Goal: Task Accomplishment & Management: Complete application form

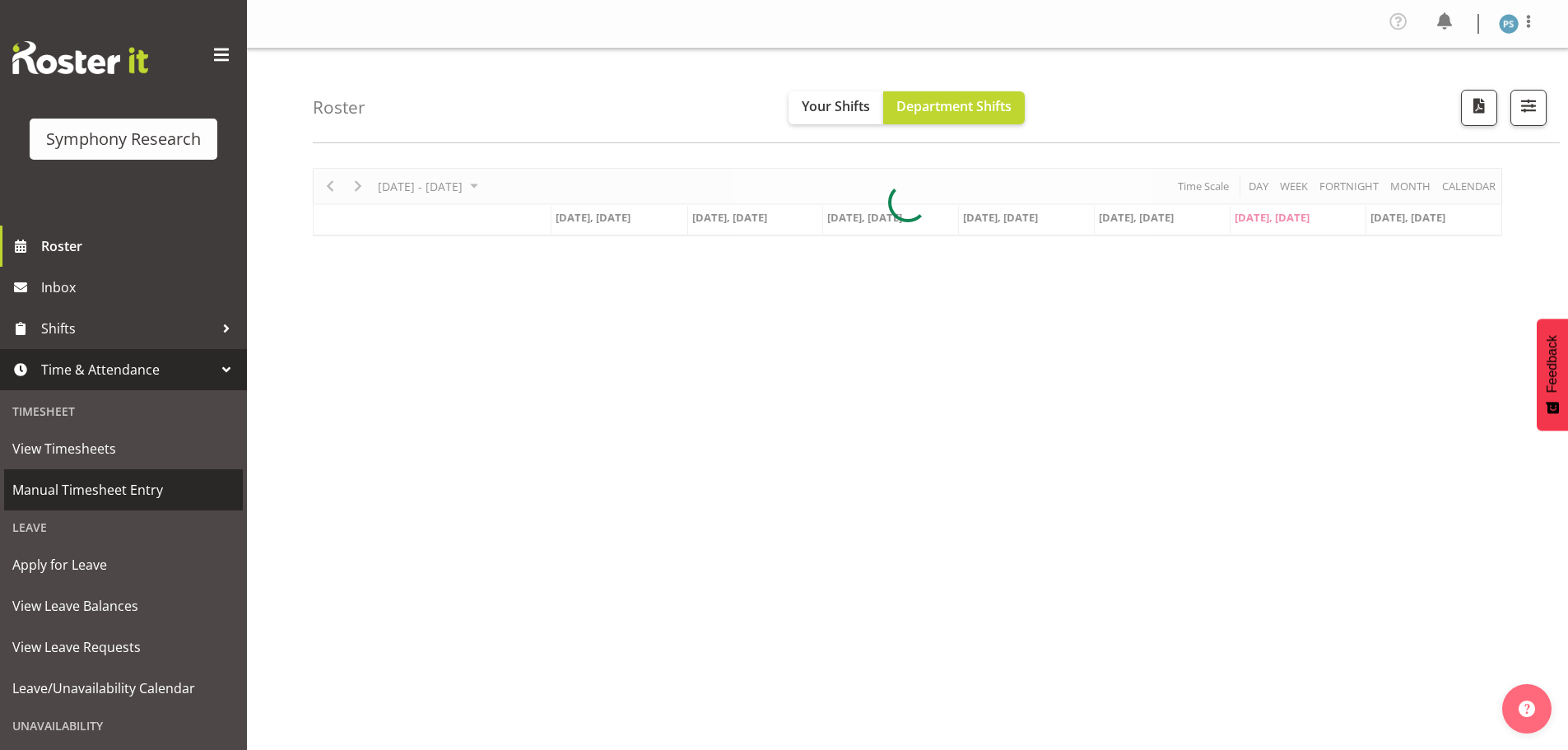
click at [163, 489] on span "Manual Timesheet Entry" at bounding box center [124, 490] width 222 height 25
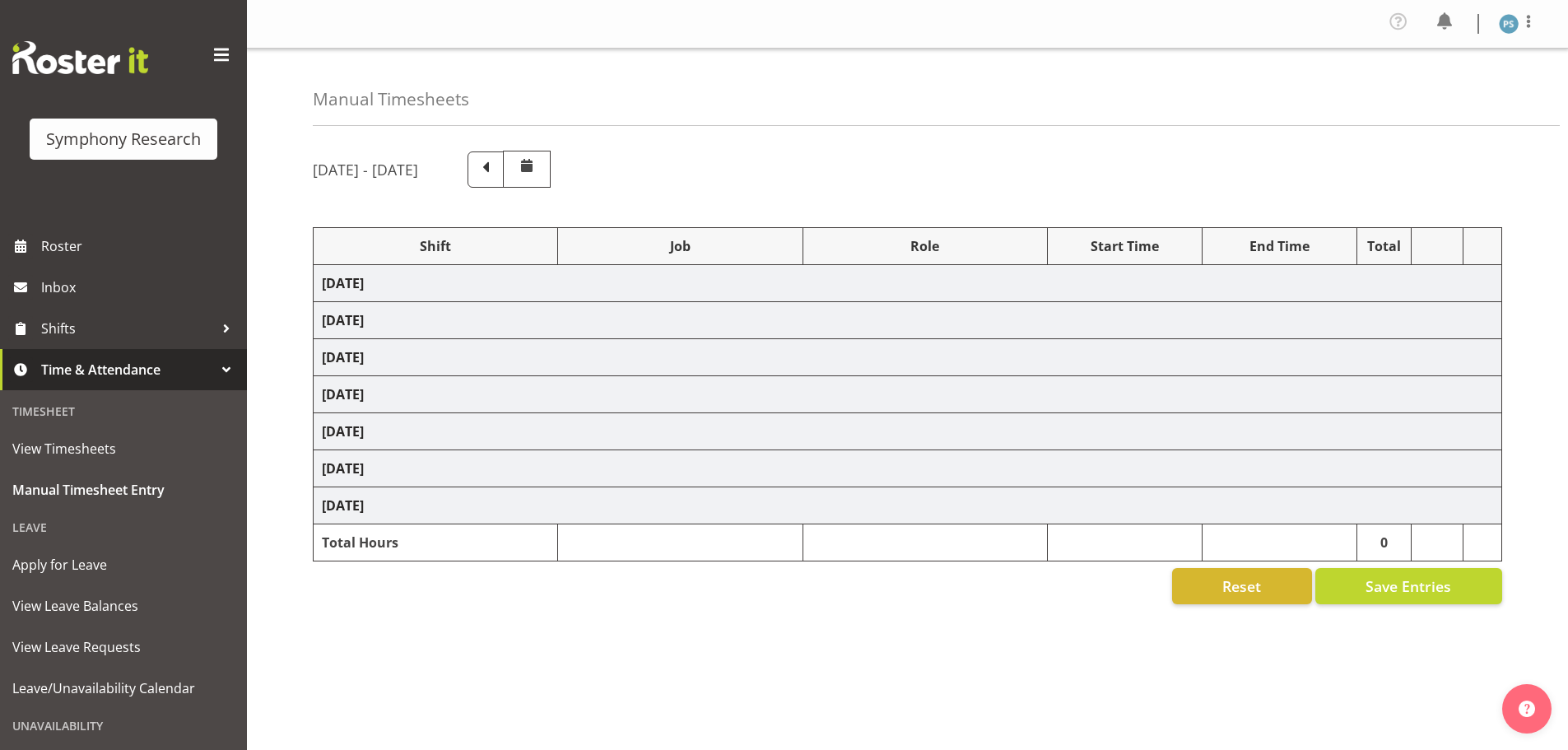
select select "4583"
select select "10527"
select select "4583"
select select "10499"
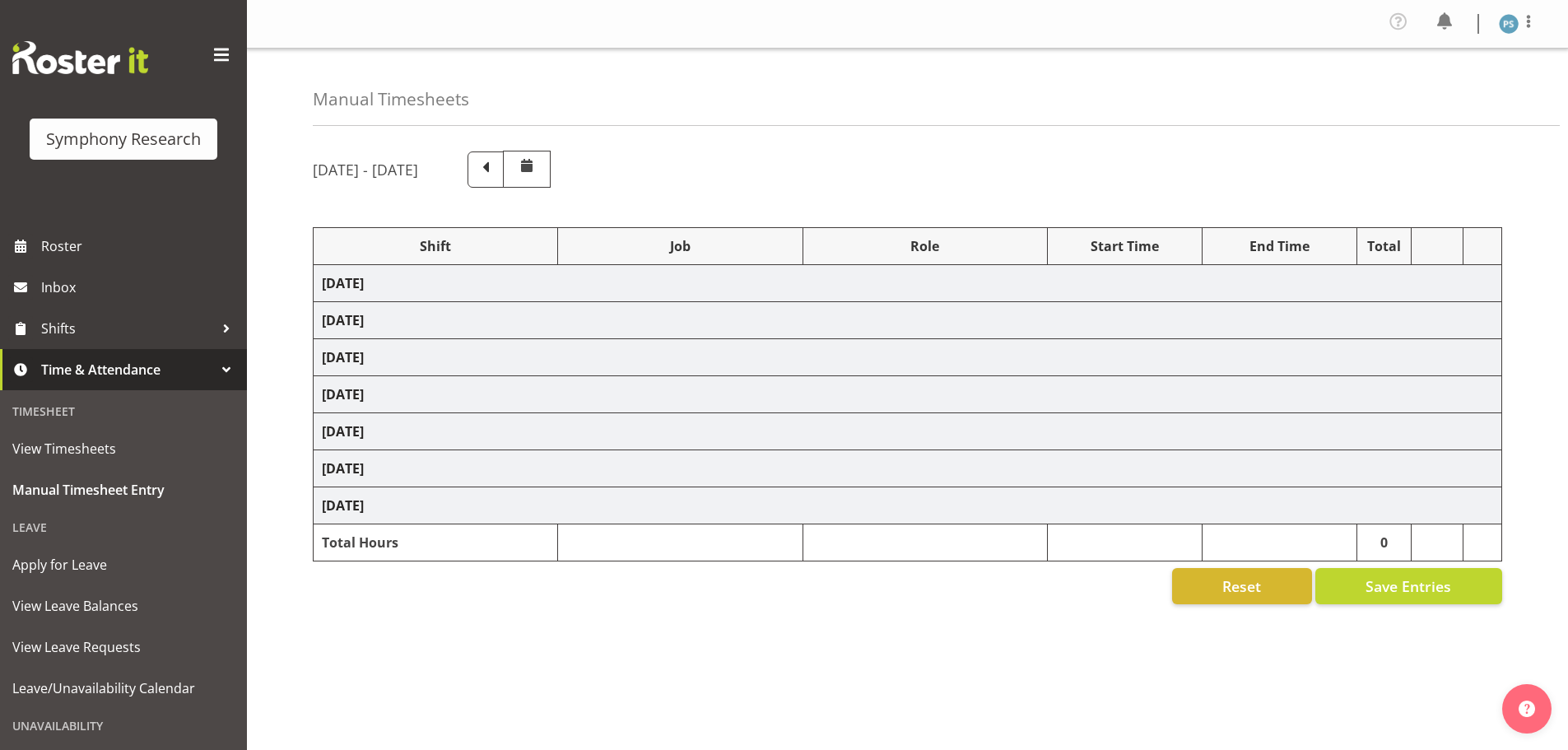
select select "4583"
select select "10527"
select select "4583"
select select "10499"
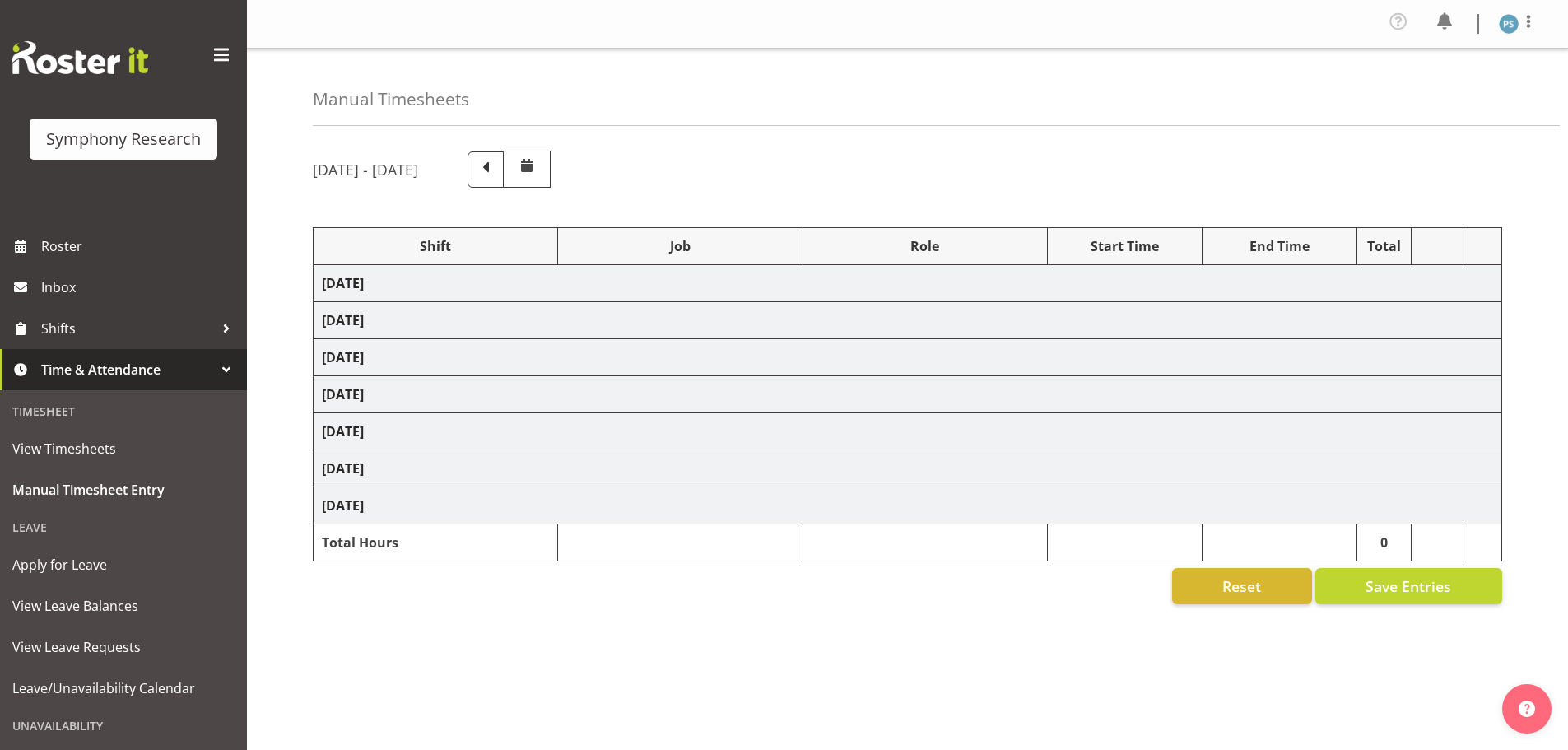
select select "4583"
select select "10527"
select select "4583"
select select "10499"
select select "4583"
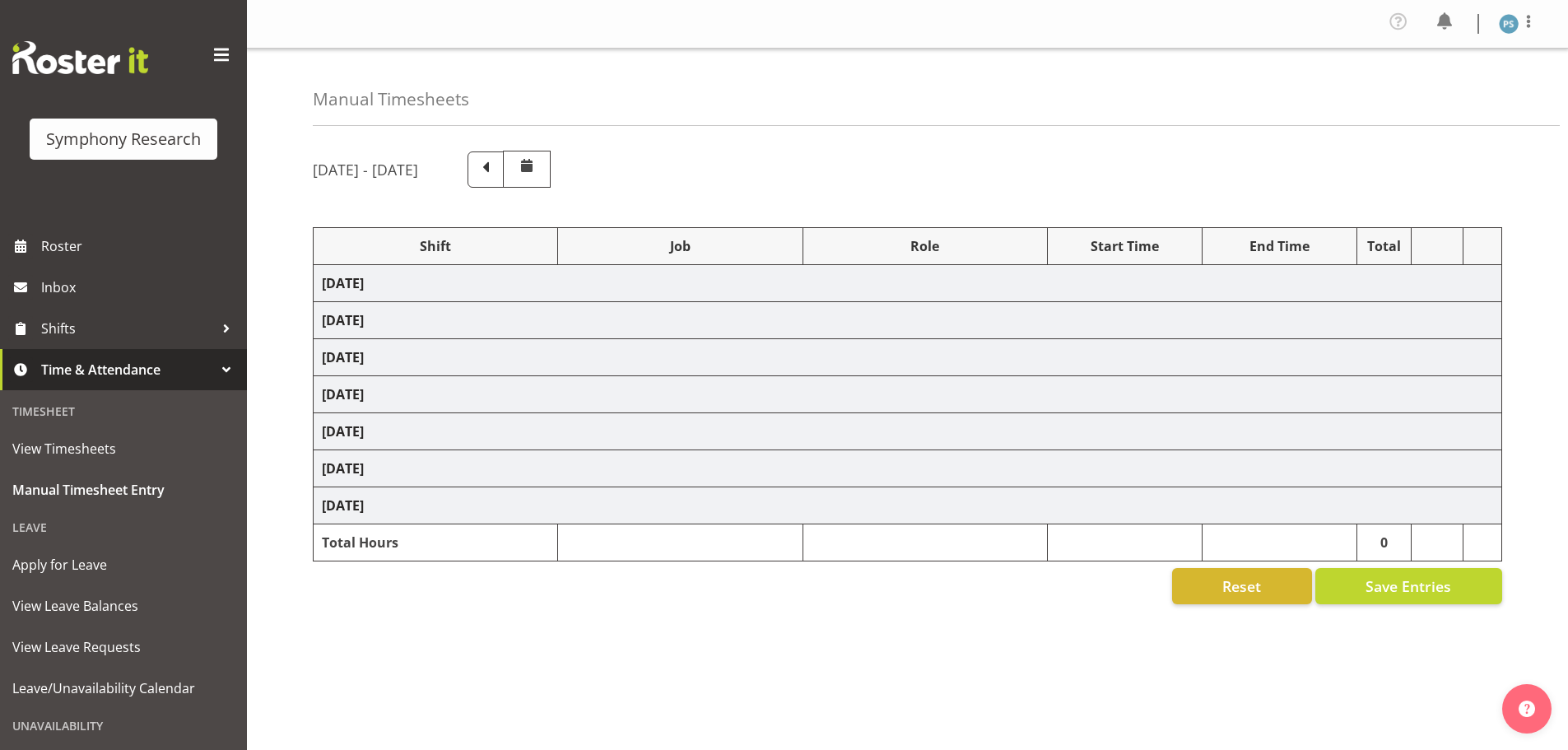
select select "4583"
select select "10527"
select select "4583"
select select "10499"
select select "4583"
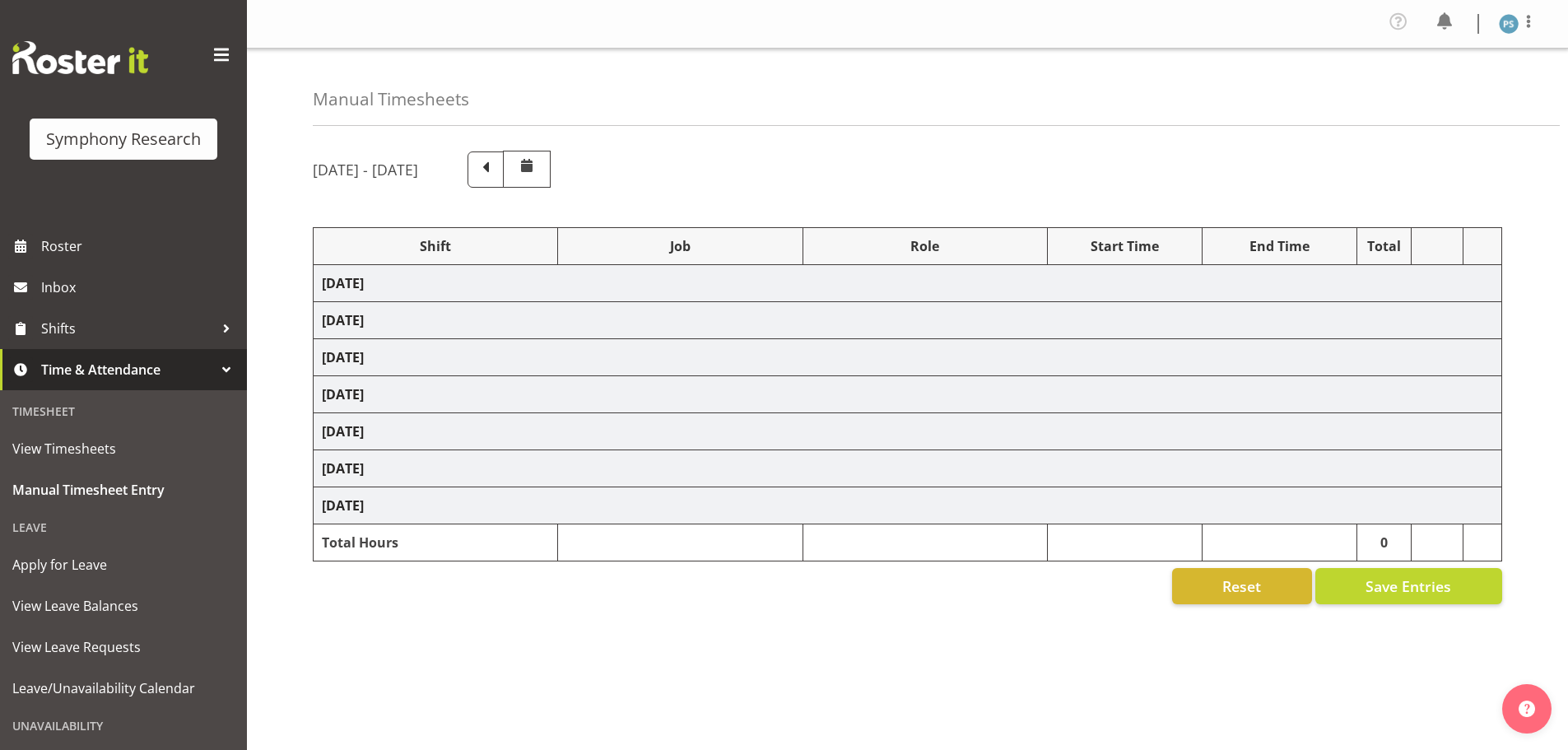
select select "10527"
select select "4583"
select select "10499"
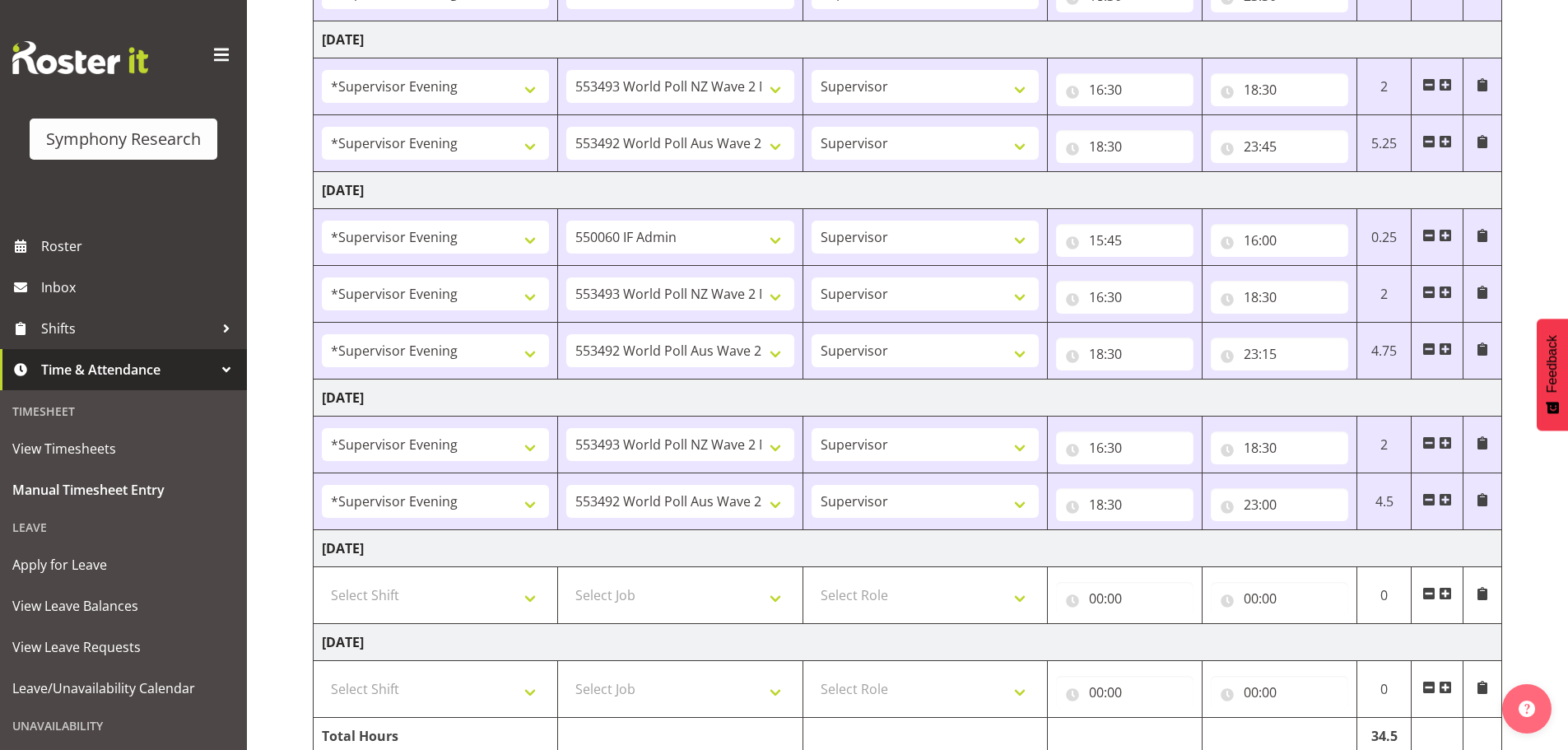
scroll to position [731, 0]
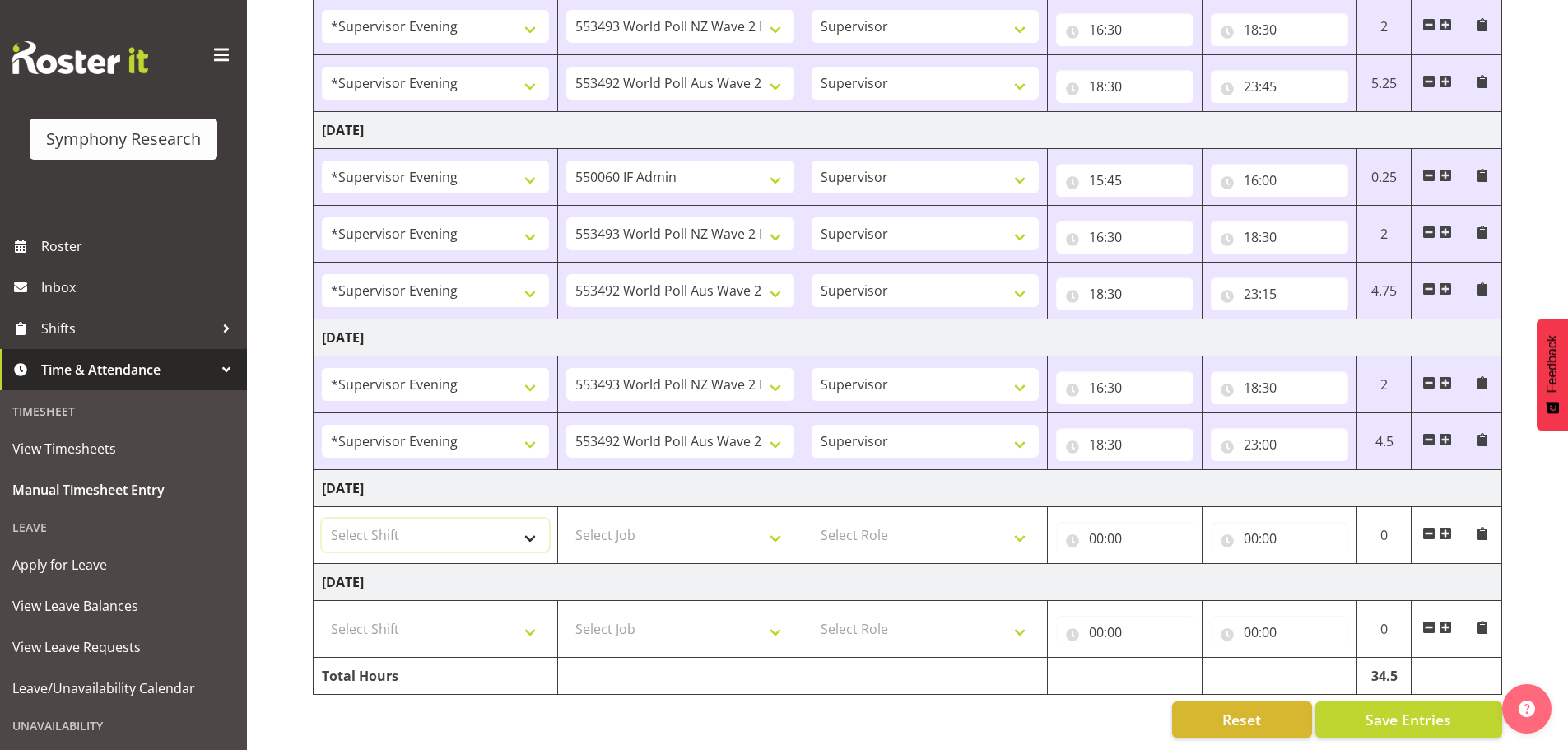
click at [532, 534] on select "Select Shift !!Weekend Residential (Roster IT Shift Label) *Business 9/10am ~ 4…" at bounding box center [435, 535] width 227 height 33
select select "19170"
click at [322, 519] on select "Select Shift !!Weekend Residential (Roster IT Shift Label) *Business 9/10am ~ 4…" at bounding box center [435, 535] width 227 height 33
click at [777, 528] on select "Select Job 550060 IF Admin 553492 World Poll Aus Wave 2 Main 2025 553493 World …" at bounding box center [679, 535] width 227 height 33
select select "10527"
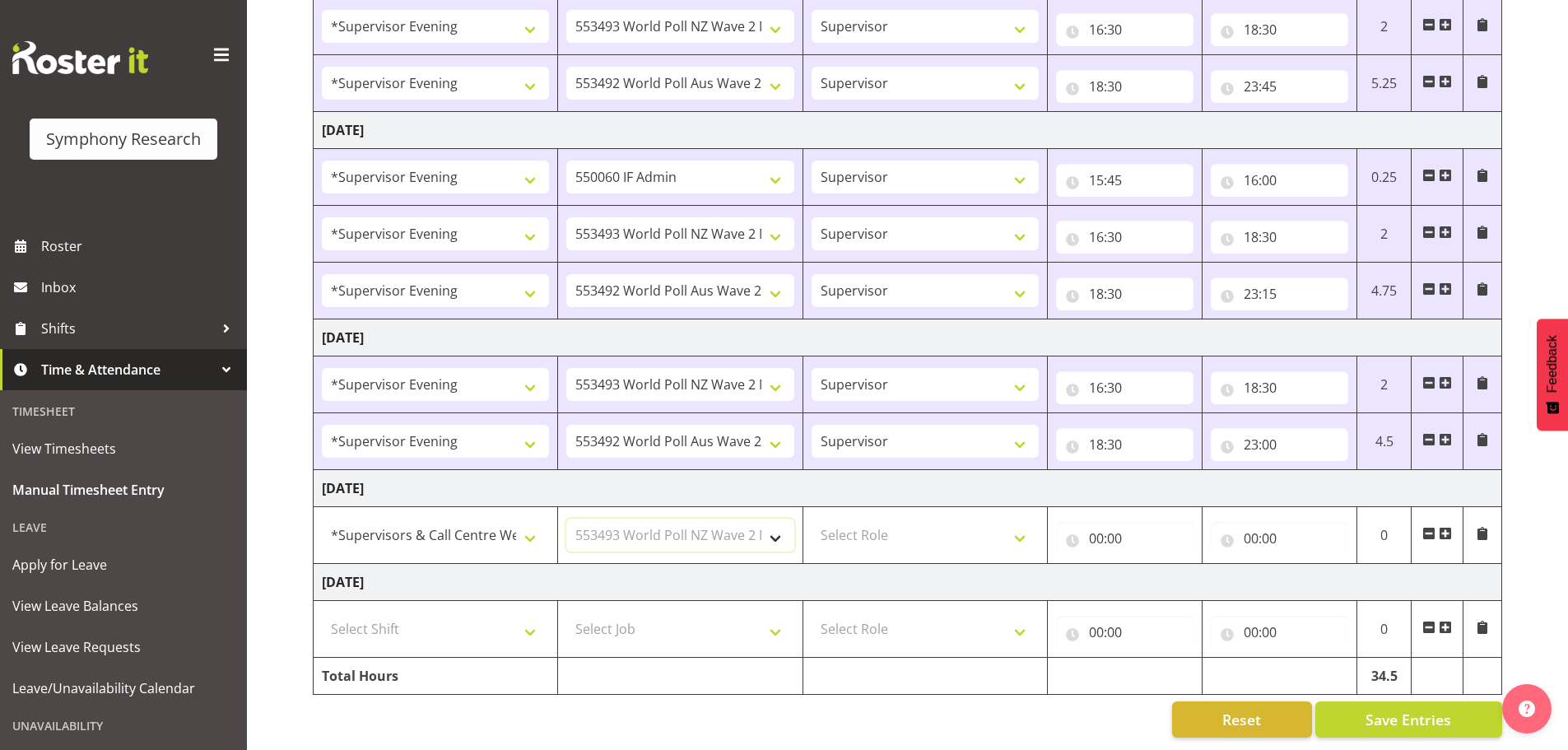
click at [566, 519] on select "Select Job 550060 IF Admin 553492 World Poll Aus Wave 2 Main 2025 553493 World …" at bounding box center [679, 535] width 227 height 33
click at [1023, 525] on select "Select Role Supervisor Briefing Interviewing" at bounding box center [925, 535] width 227 height 33
select select "45"
click at [812, 519] on select "Select Role Supervisor Briefing Interviewing" at bounding box center [925, 535] width 227 height 33
click at [1101, 532] on input "00:00" at bounding box center [1124, 538] width 138 height 33
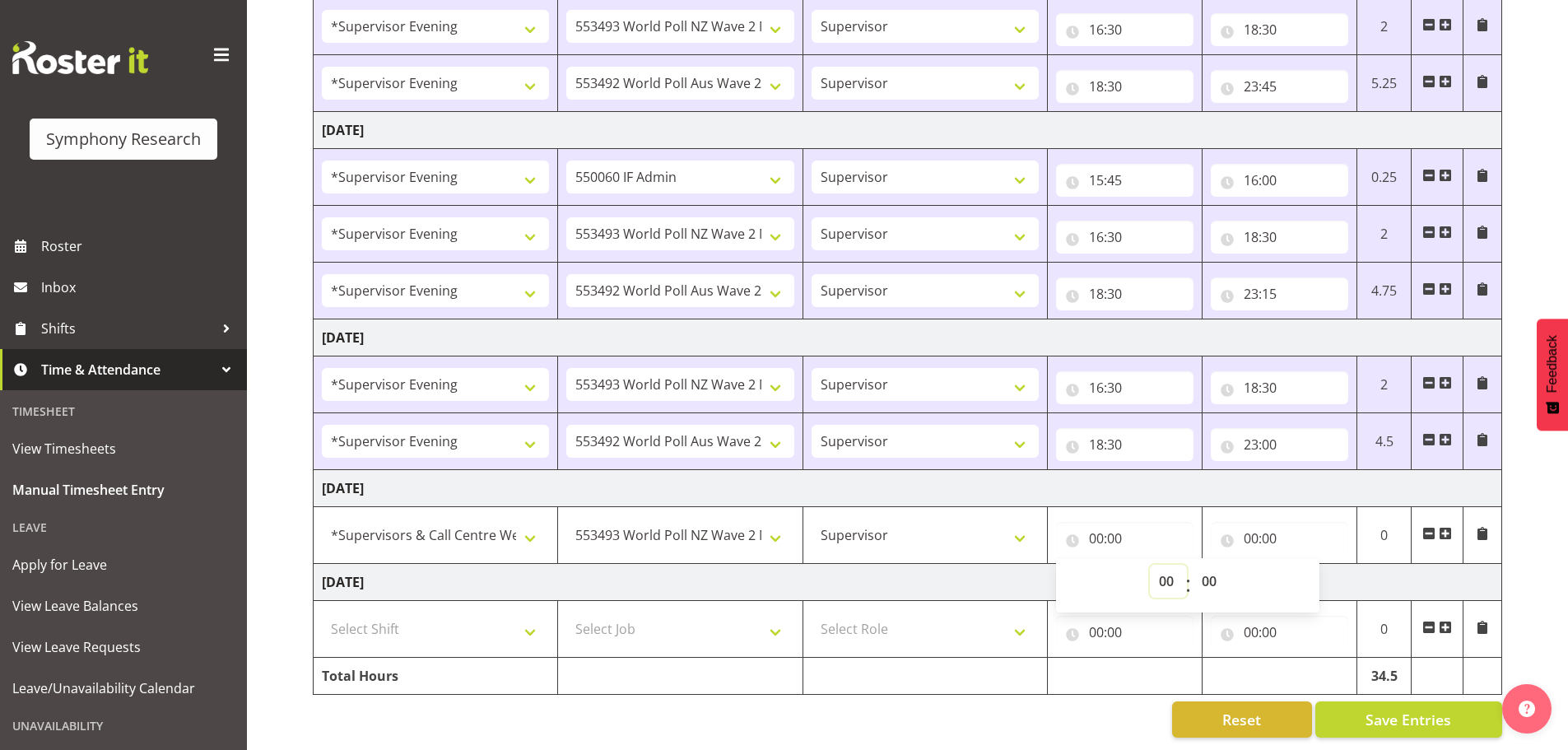
click at [1164, 600] on div "00 01 02 03 04 05 06 07 08 09 10 11 12 13 14 15 16 17 18 19 20 21 22 23 : 00 01…" at bounding box center [1187, 585] width 263 height 54
select select "11"
click at [1150, 565] on select "00 01 02 03 04 05 06 07 08 09 10 11 12 13 14 15 16 17 18 19 20 21 22 23" at bounding box center [1168, 581] width 37 height 33
type input "11:00"
click at [1208, 568] on select "00 01 02 03 04 05 06 07 08 09 10 11 12 13 14 15 16 17 18 19 20 21 22 23 24 25 2…" at bounding box center [1211, 581] width 37 height 33
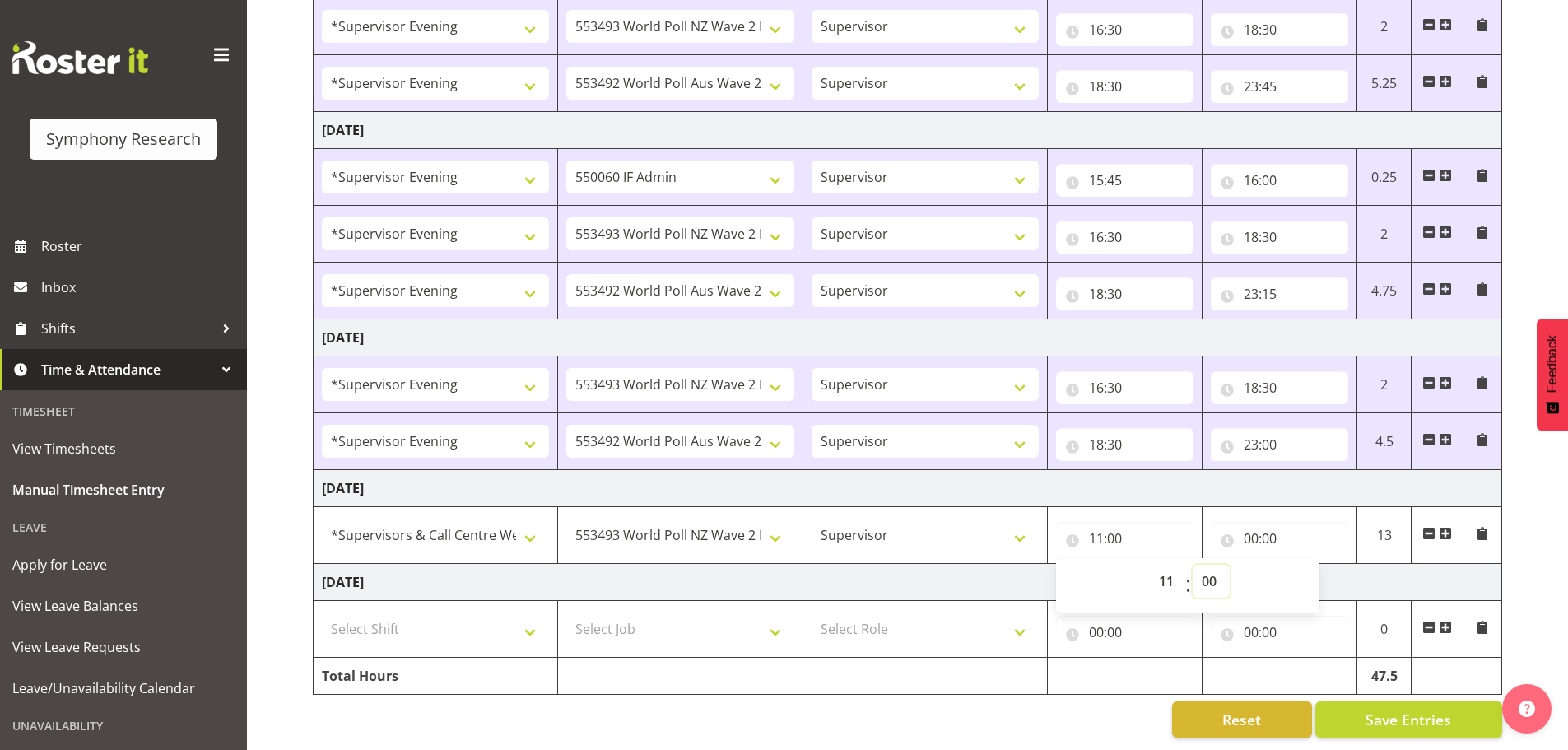
select select "30"
click at [1193, 565] on select "00 01 02 03 04 05 06 07 08 09 10 11 12 13 14 15 16 17 18 19 20 21 22 23 24 25 2…" at bounding box center [1211, 581] width 37 height 33
type input "11:30"
click at [1251, 526] on input "00:00" at bounding box center [1279, 538] width 138 height 33
click at [1325, 570] on select "00 01 02 03 04 05 06 07 08 09 10 11 12 13 14 15 16 17 18 19 20 21 22 23" at bounding box center [1323, 581] width 37 height 33
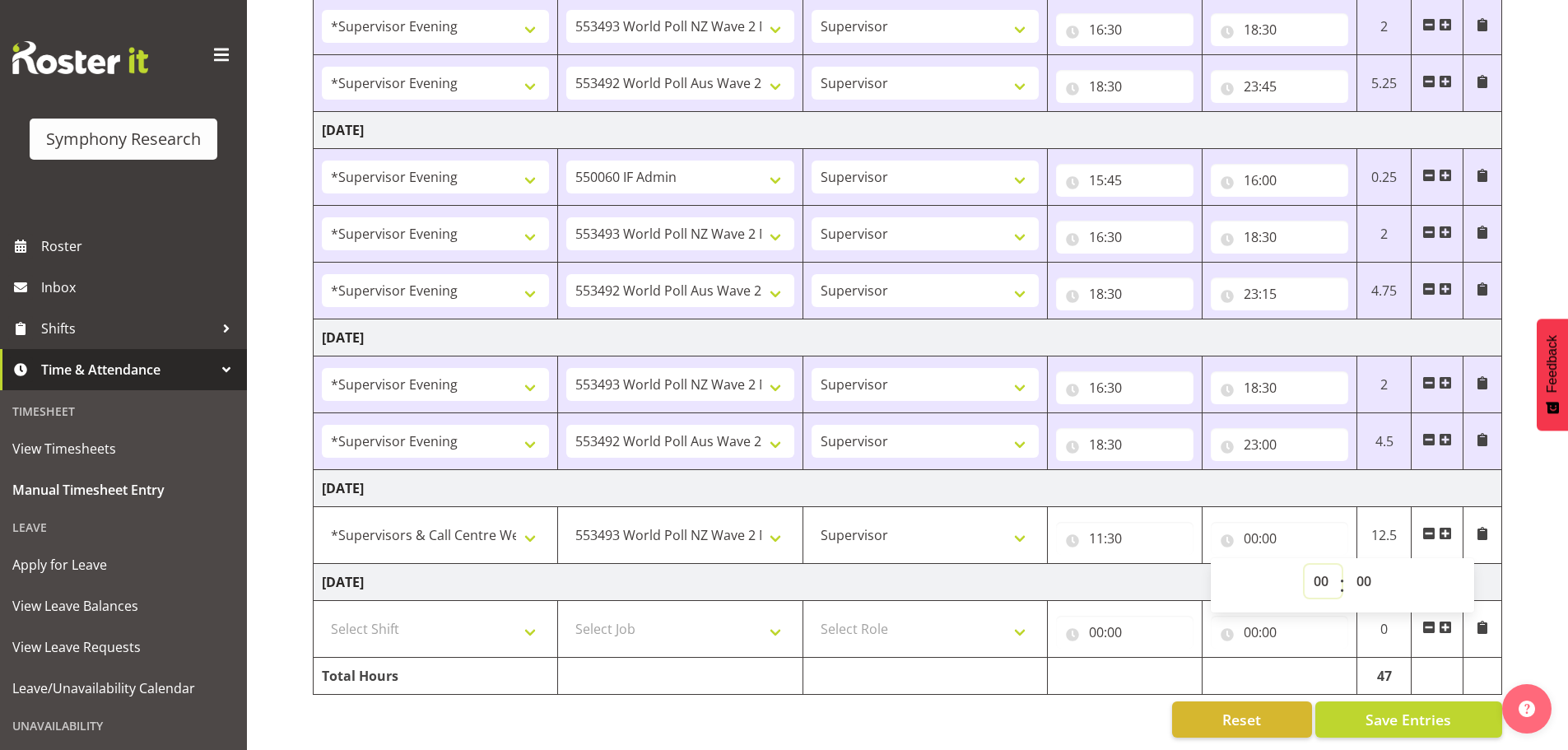
select select "13"
click at [1305, 565] on select "00 01 02 03 04 05 06 07 08 09 10 11 12 13 14 15 16 17 18 19 20 21 22 23" at bounding box center [1323, 581] width 37 height 33
type input "13:00"
click at [1356, 570] on select "00 01 02 03 04 05 06 07 08 09 10 11 12 13 14 15 16 17 18 19 20 21 22 23 24 25 2…" at bounding box center [1366, 581] width 37 height 33
select select "30"
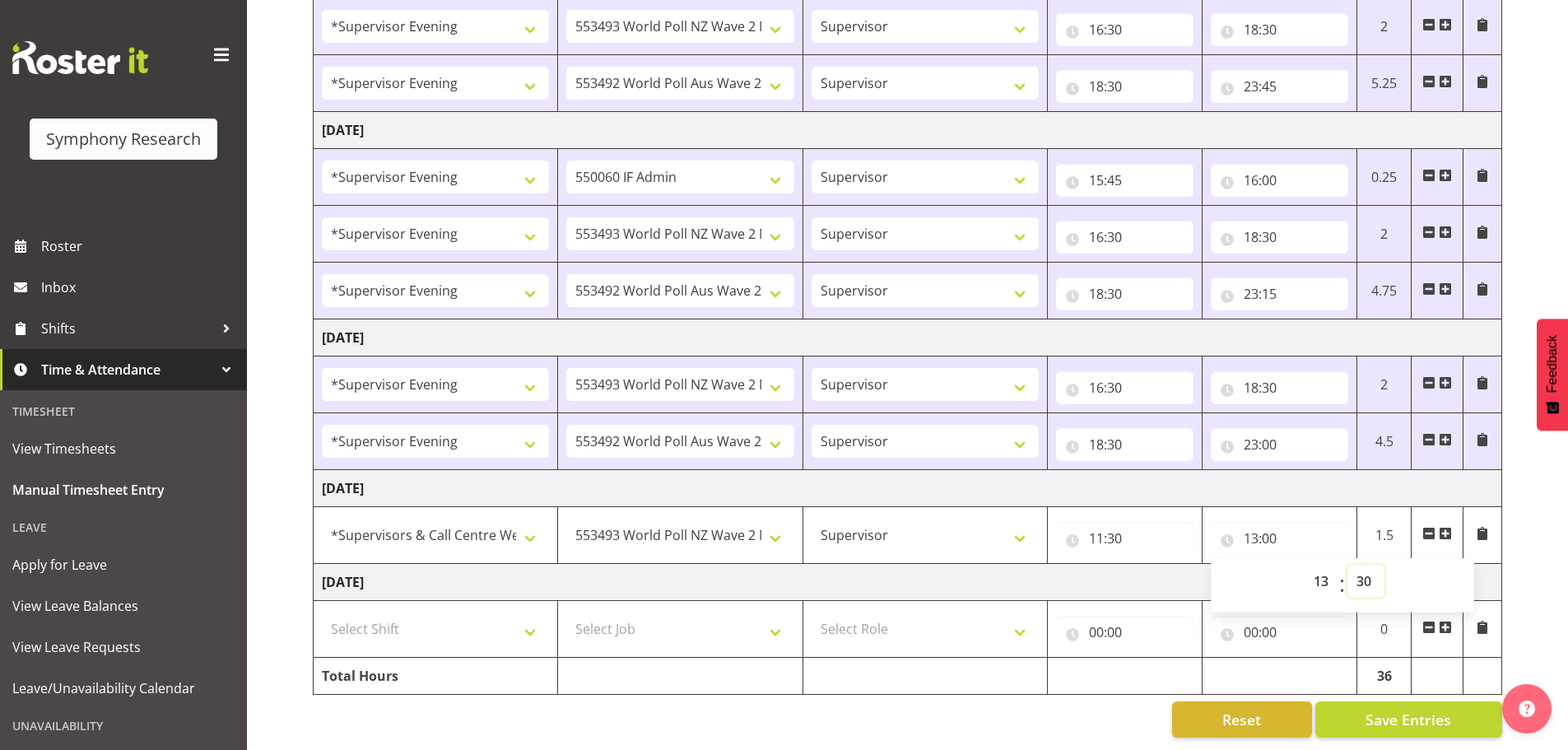
click at [1348, 565] on select "00 01 02 03 04 05 06 07 08 09 10 11 12 13 14 15 16 17 18 19 20 21 22 23 24 25 2…" at bounding box center [1366, 581] width 37 height 33
type input "13:30"
click at [1445, 527] on span at bounding box center [1445, 533] width 13 height 13
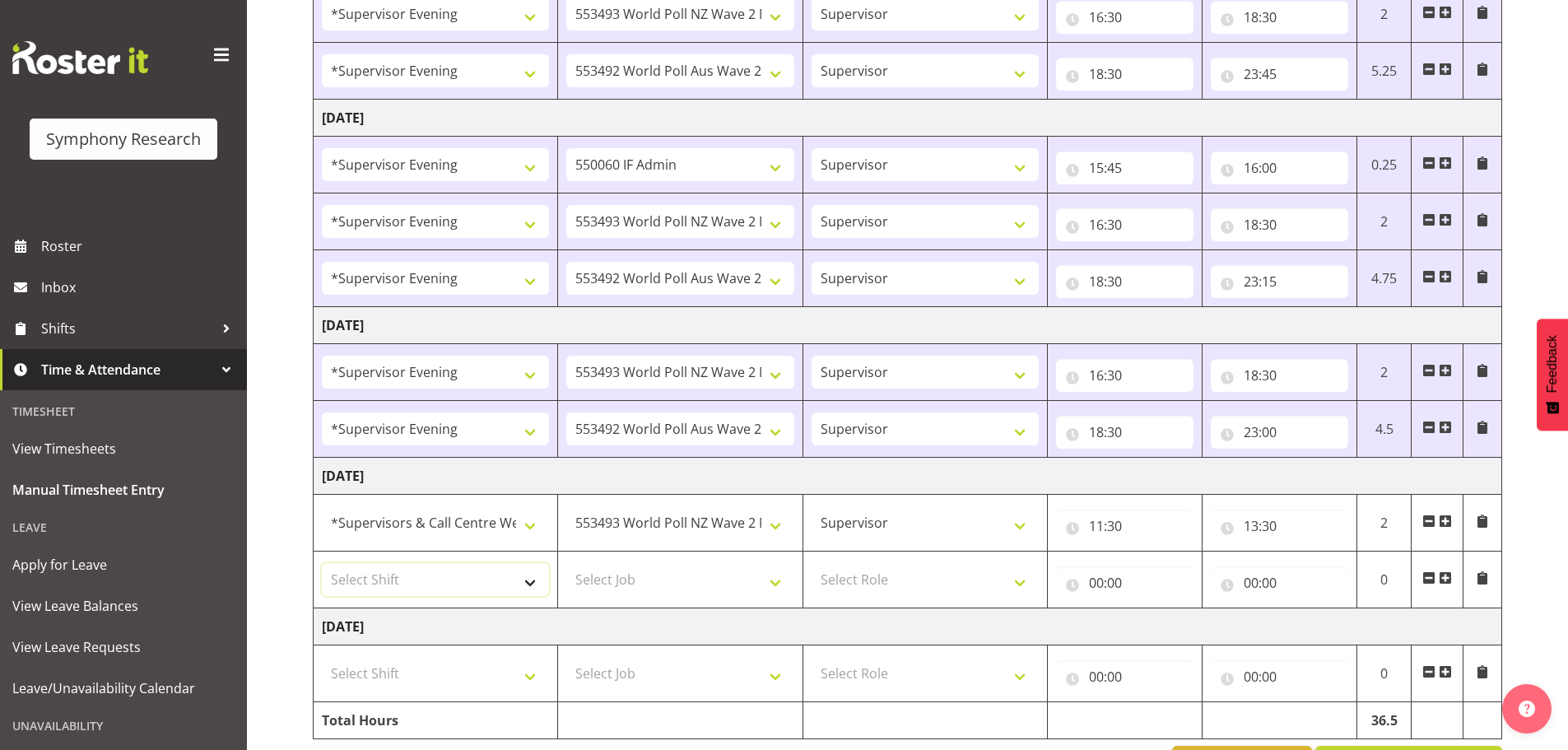
click at [534, 586] on select "Select Shift !!Weekend Residential (Roster IT Shift Label) *Business 9/10am ~ 4…" at bounding box center [435, 579] width 227 height 33
select select "19170"
click at [322, 563] on select "Select Shift !!Weekend Residential (Roster IT Shift Label) *Business 9/10am ~ 4…" at bounding box center [435, 579] width 227 height 33
click at [774, 581] on select "Select Job 550060 IF Admin 553492 World Poll Aus Wave 2 Main 2025 553493 World …" at bounding box center [679, 579] width 227 height 33
select select "10499"
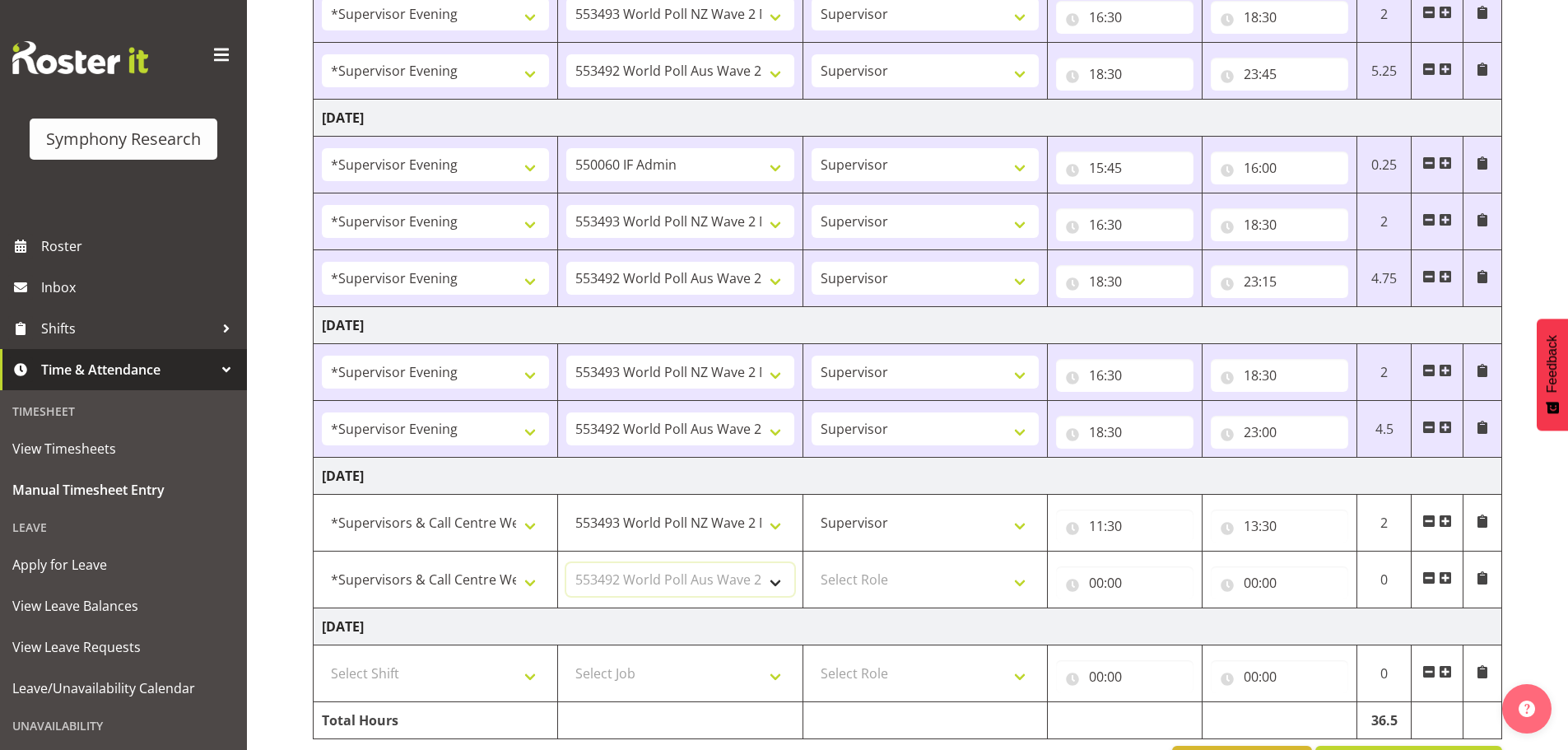
click at [566, 563] on select "Select Job 550060 IF Admin 553492 World Poll Aus Wave 2 Main 2025 553493 World …" at bounding box center [679, 579] width 227 height 33
click at [1011, 575] on select "Select Role Supervisor Briefing Interviewing" at bounding box center [925, 579] width 227 height 33
select select "45"
click at [812, 563] on select "Select Role Supervisor Briefing Interviewing" at bounding box center [925, 579] width 227 height 33
click at [1098, 584] on input "00:00" at bounding box center [1124, 583] width 138 height 33
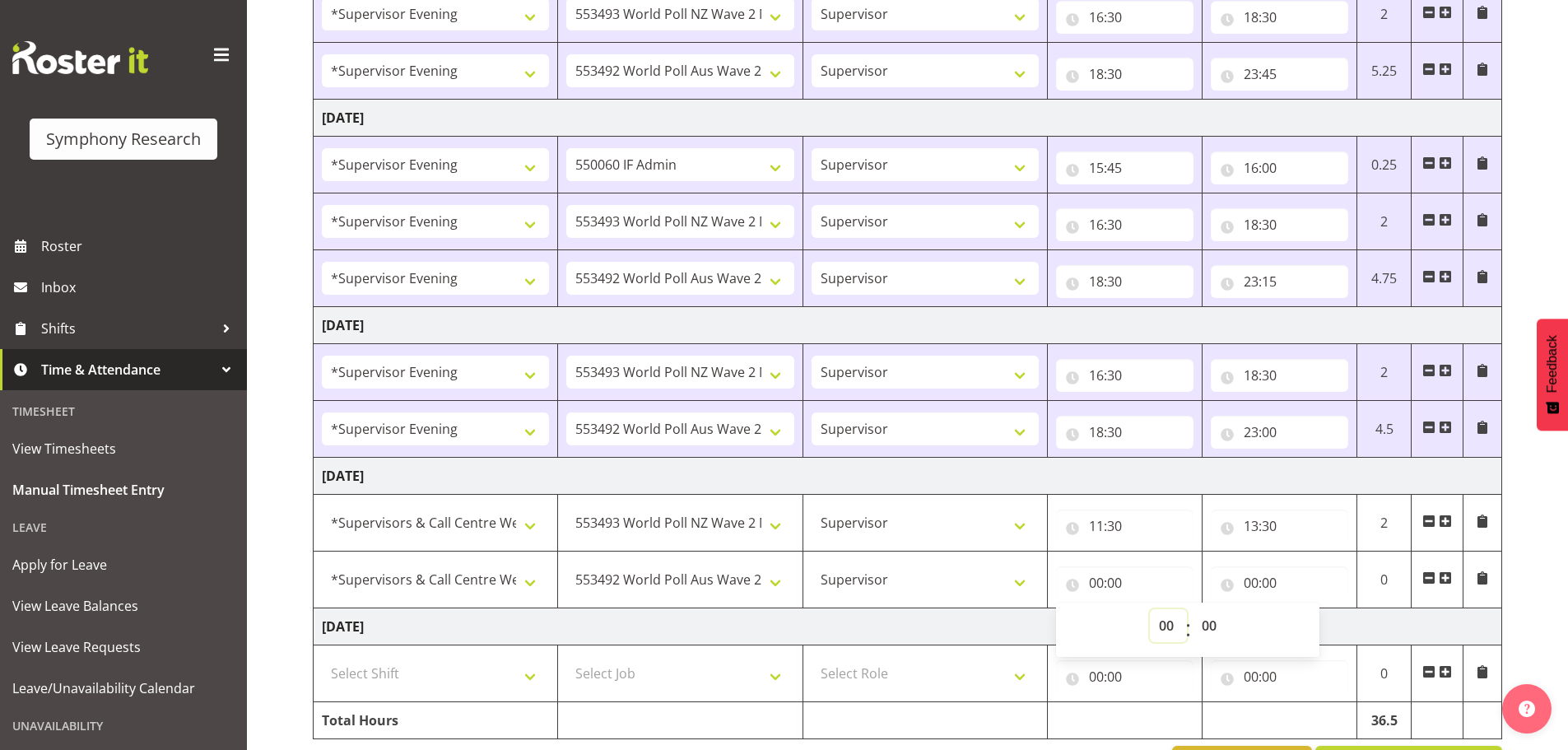
click at [1164, 615] on select "00 01 02 03 04 05 06 07 08 09 10 11 12 13 14 15 16 17 18 19 20 21 22 23" at bounding box center [1168, 625] width 37 height 33
select select "13"
click at [1150, 609] on select "00 01 02 03 04 05 06 07 08 09 10 11 12 13 14 15 16 17 18 19 20 21 22 23" at bounding box center [1168, 625] width 37 height 33
type input "13:00"
click at [1208, 630] on select "00 01 02 03 04 05 06 07 08 09 10 11 12 13 14 15 16 17 18 19 20 21 22 23 24 25 2…" at bounding box center [1211, 625] width 37 height 33
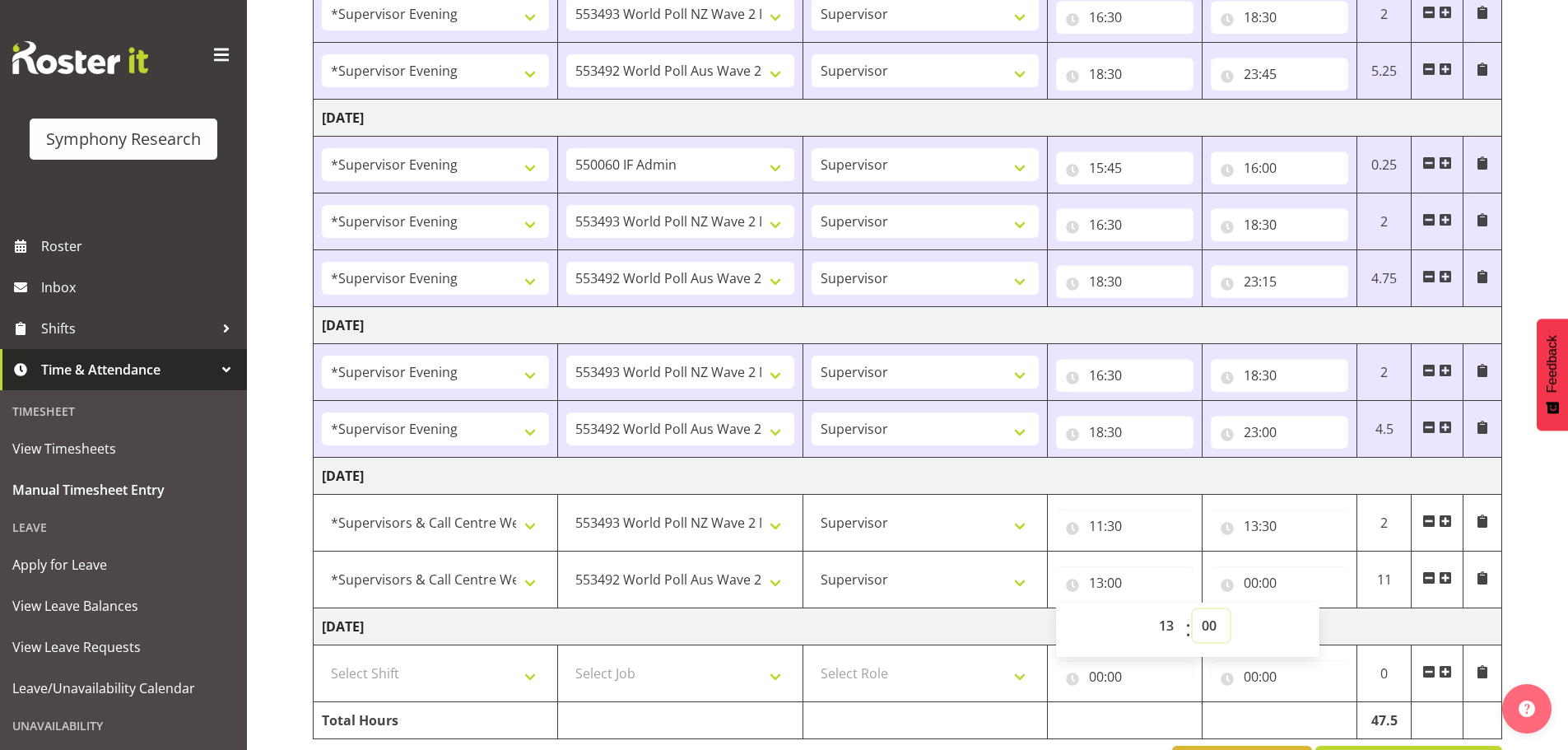
select select "30"
click at [1193, 609] on select "00 01 02 03 04 05 06 07 08 09 10 11 12 13 14 15 16 17 18 19 20 21 22 23 24 25 2…" at bounding box center [1211, 625] width 37 height 33
type input "13:30"
click at [1253, 586] on input "00:00" at bounding box center [1279, 583] width 138 height 33
click at [1322, 627] on select "00 01 02 03 04 05 06 07 08 09 10 11 12 13 14 15 16 17 18 19 20 21 22 23" at bounding box center [1323, 625] width 37 height 33
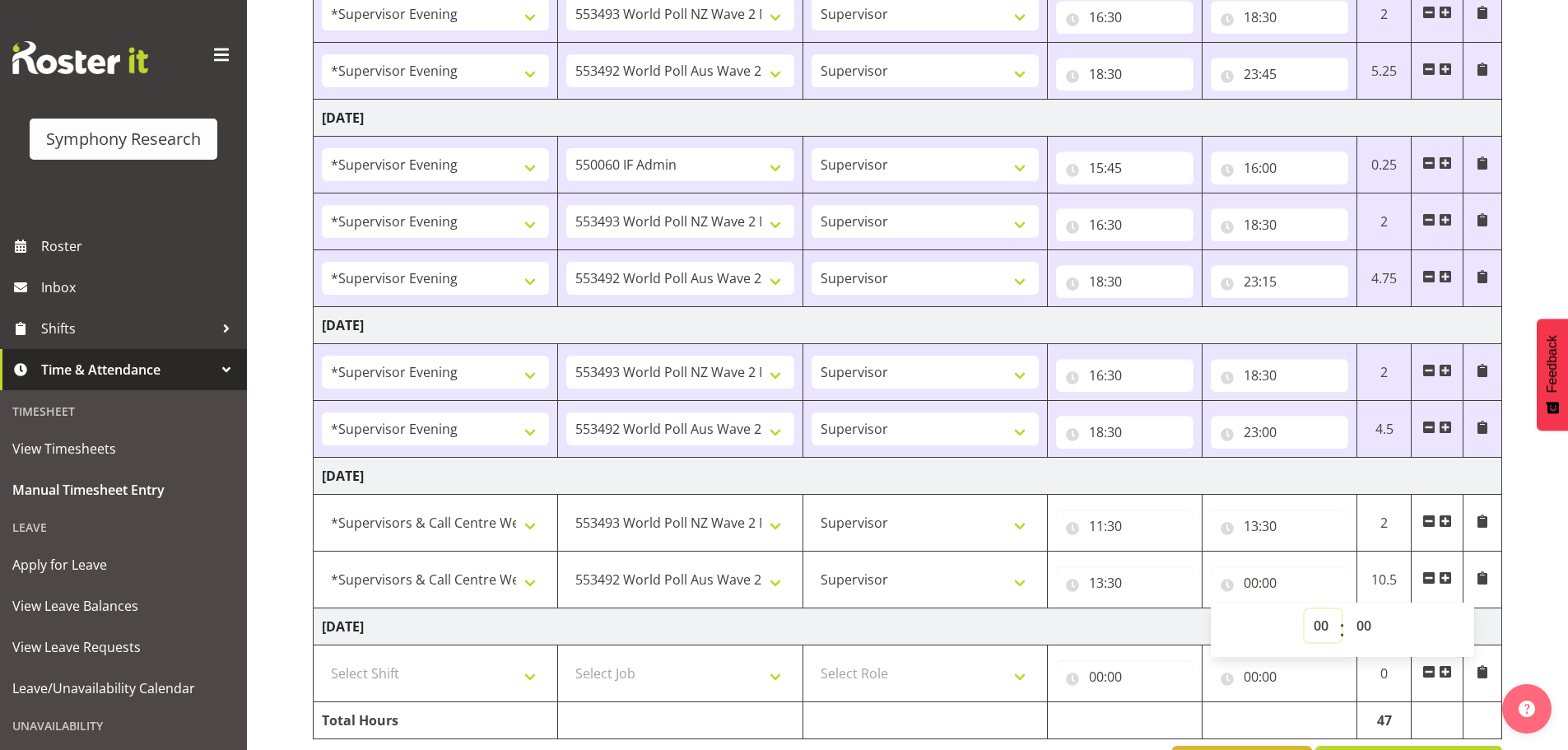
select select "19"
click at [1305, 609] on select "00 01 02 03 04 05 06 07 08 09 10 11 12 13 14 15 16 17 18 19 20 21 22 23" at bounding box center [1323, 625] width 37 height 33
type input "19:00"
click at [1369, 627] on select "00 01 02 03 04 05 06 07 08 09 10 11 12 13 14 15 16 17 18 19 20 21 22 23 24 25 2…" at bounding box center [1366, 625] width 37 height 33
select select "30"
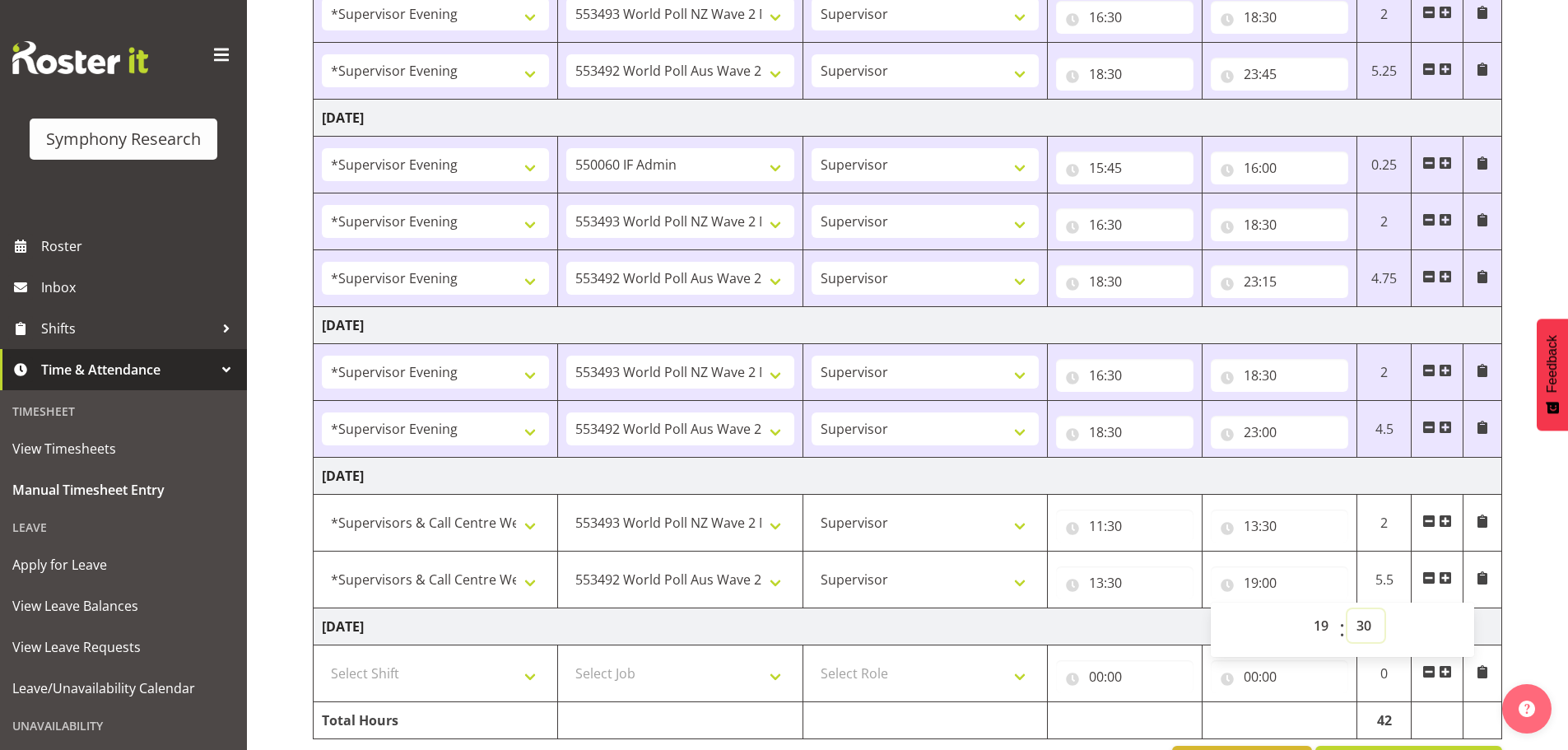
click at [1348, 609] on select "00 01 02 03 04 05 06 07 08 09 10 11 12 13 14 15 16 17 18 19 20 21 22 23 24 25 2…" at bounding box center [1366, 625] width 37 height 33
type input "19:30"
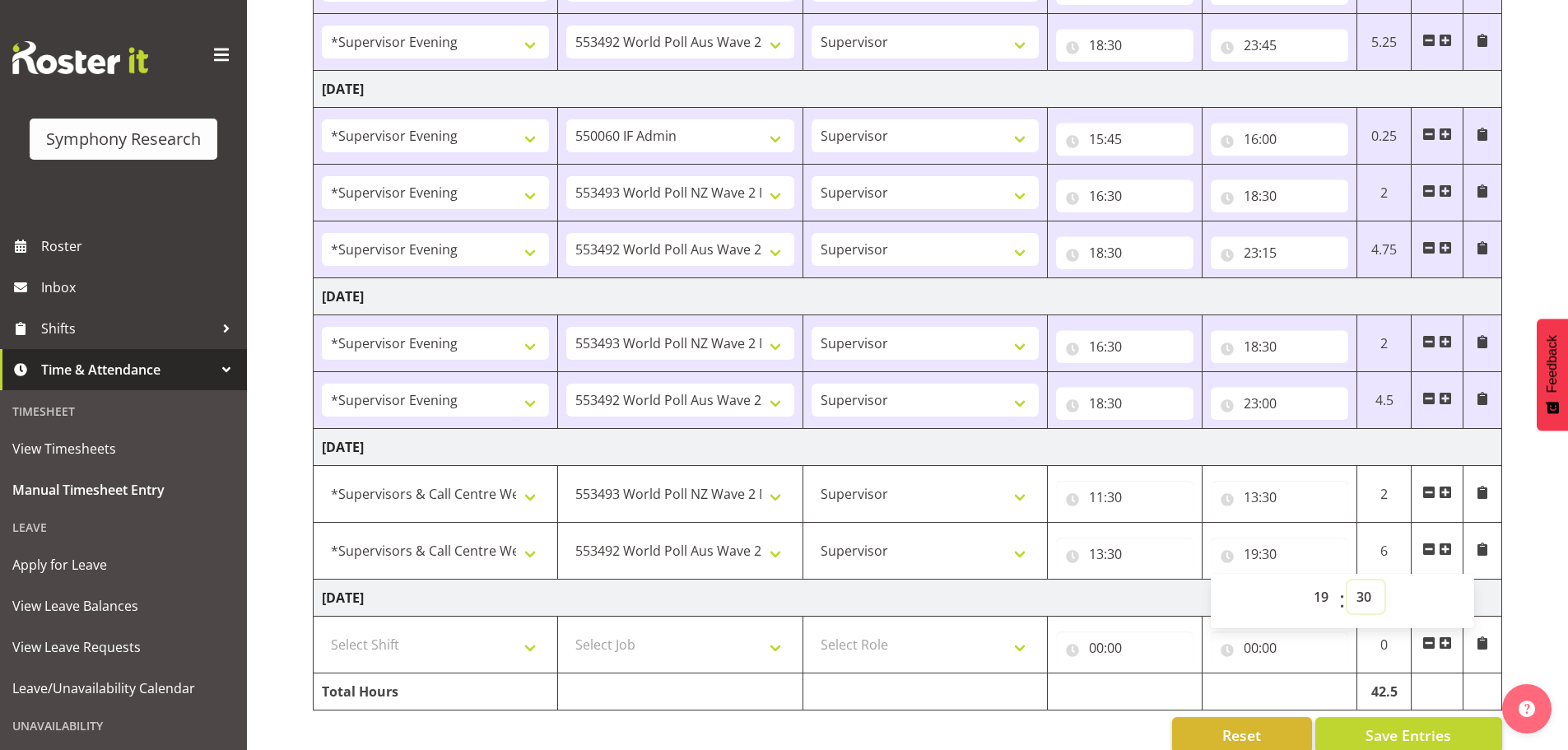
scroll to position [788, 0]
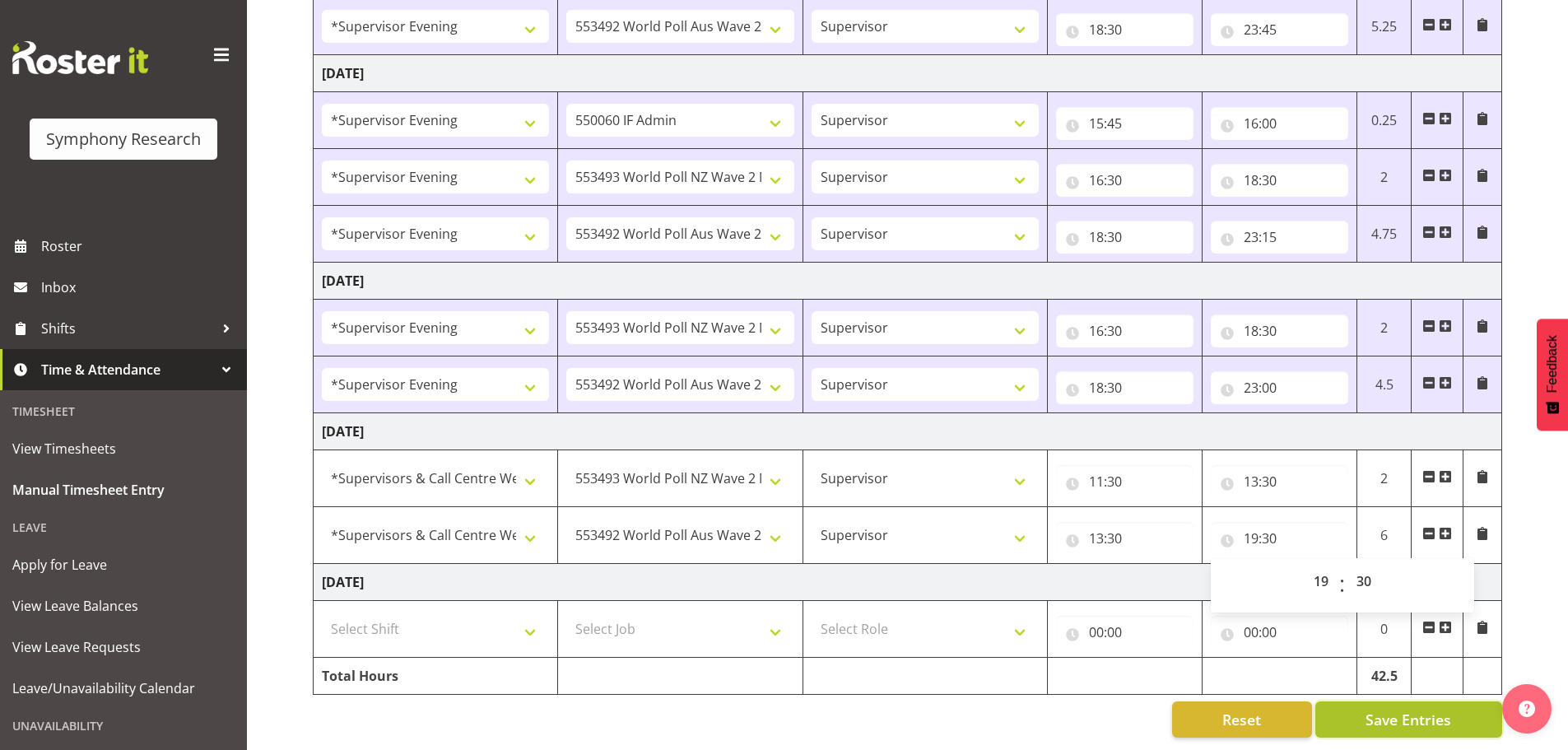
click at [1424, 702] on button "Save Entries" at bounding box center [1408, 720] width 187 height 36
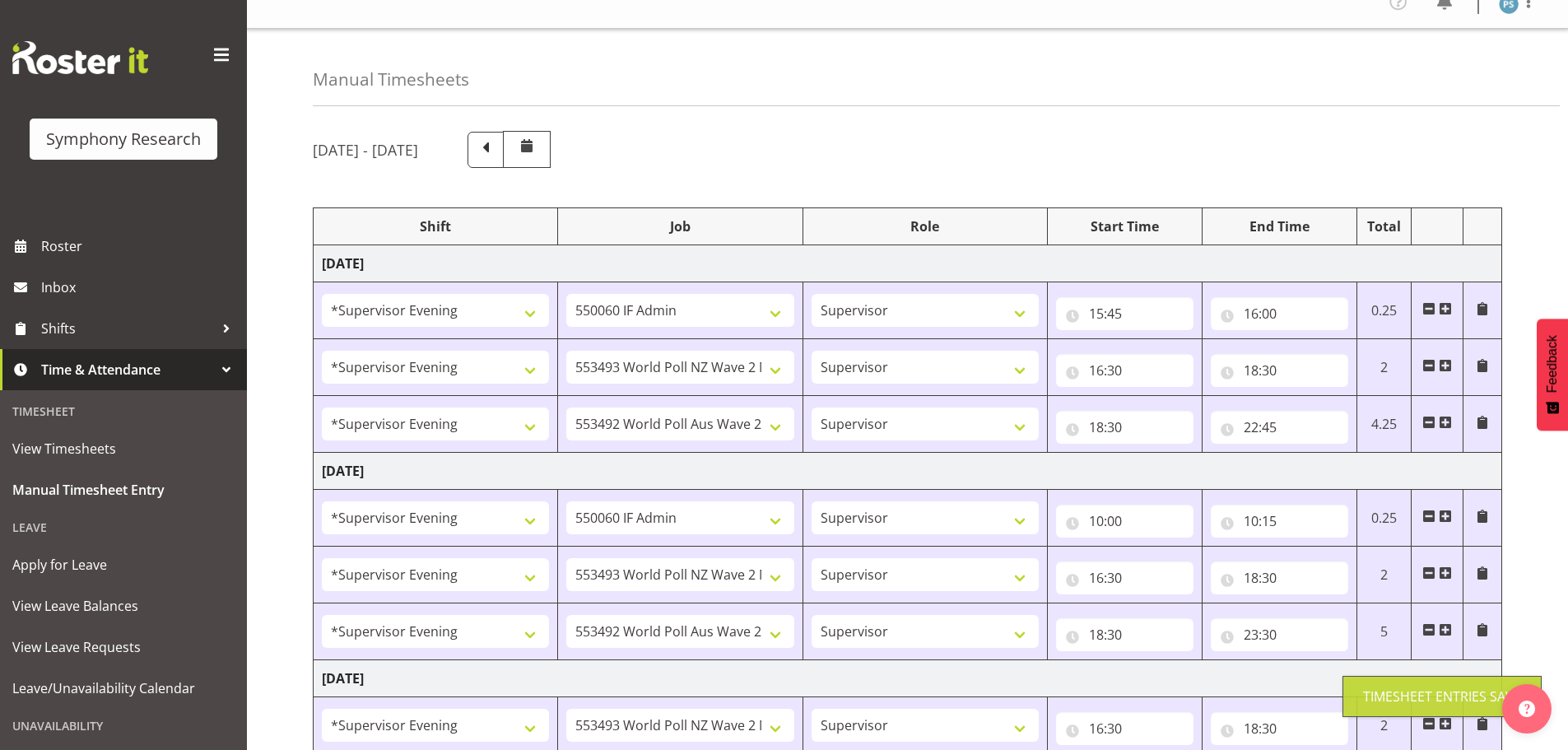
scroll to position [0, 0]
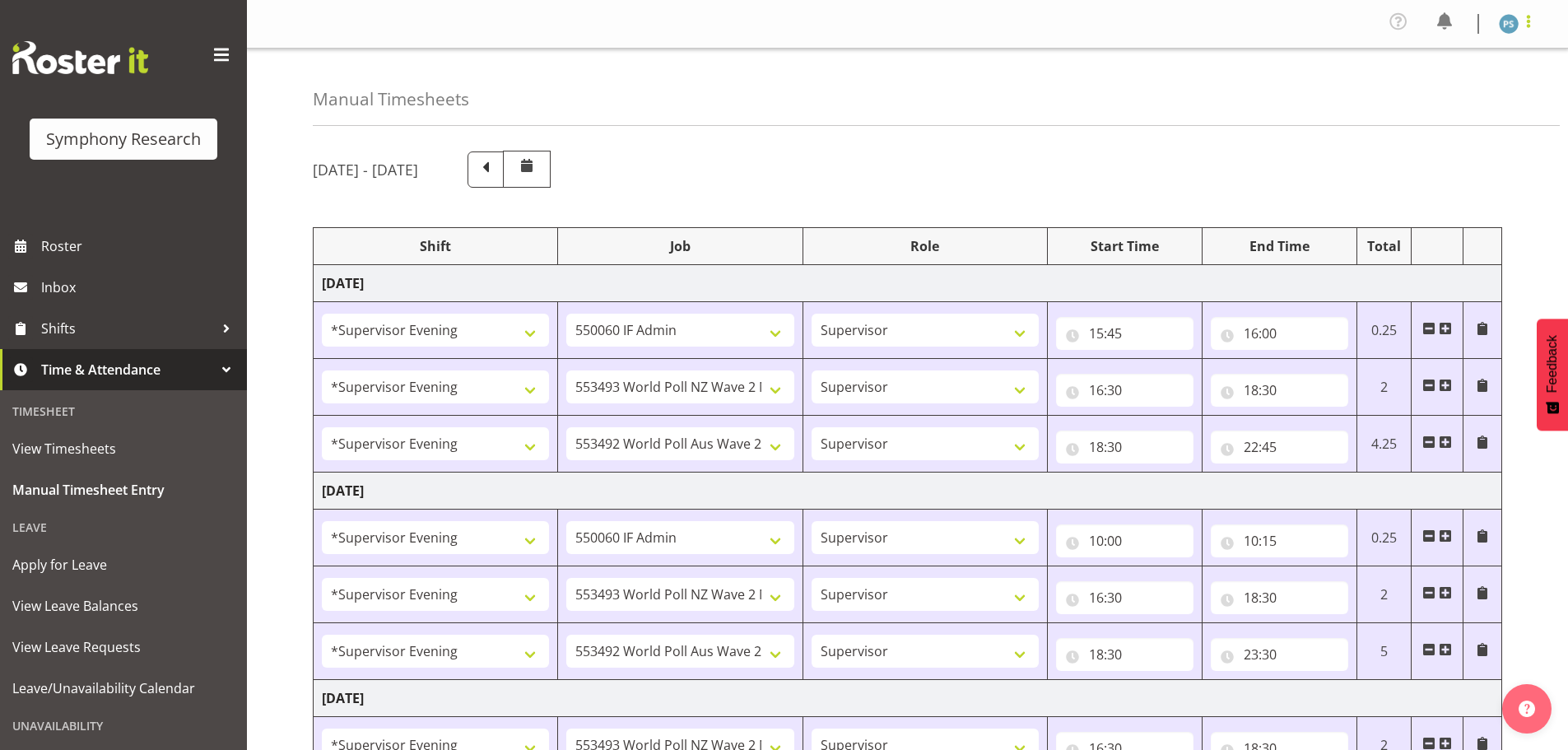
click at [1529, 29] on span at bounding box center [1528, 21] width 20 height 20
click at [1450, 97] on link "Log Out" at bounding box center [1459, 90] width 158 height 29
